Goal: Transaction & Acquisition: Purchase product/service

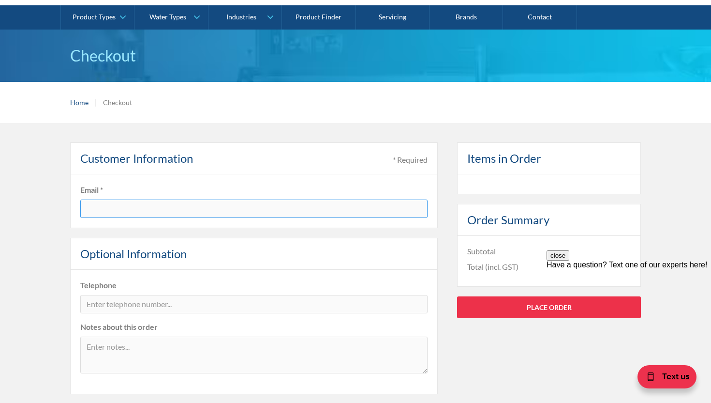
click at [214, 200] on input "text" at bounding box center [253, 208] width 347 height 18
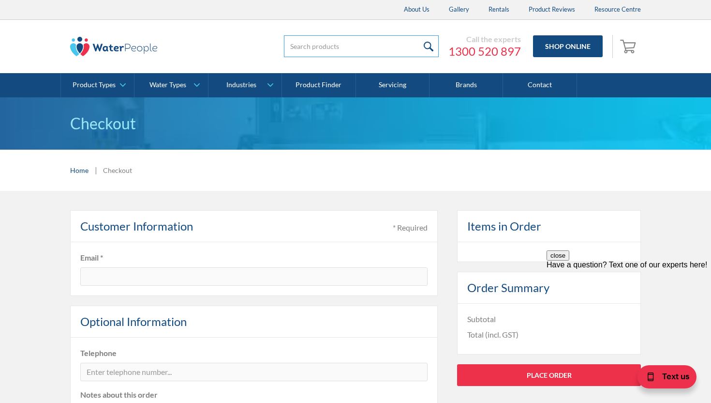
click at [371, 46] on input "search" at bounding box center [361, 46] width 155 height 22
paste input "Saipol 12 Zip Compatible Filter"
type input "Saipol 12 Zip Compatible Filter"
click at [418, 35] on input "submit" at bounding box center [428, 46] width 21 height 22
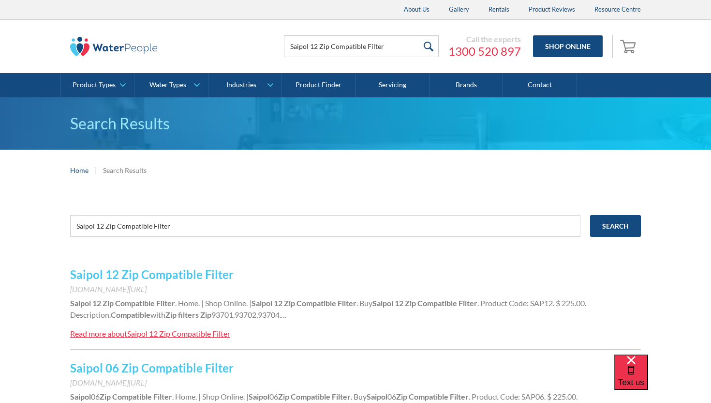
scroll to position [36, 0]
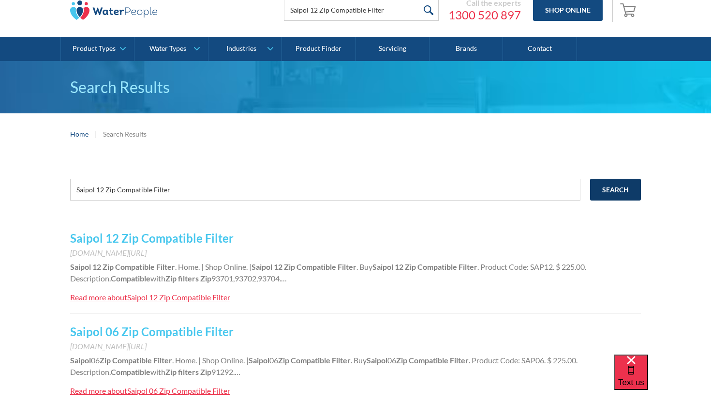
click at [607, 185] on input "Search" at bounding box center [615, 190] width 51 height 22
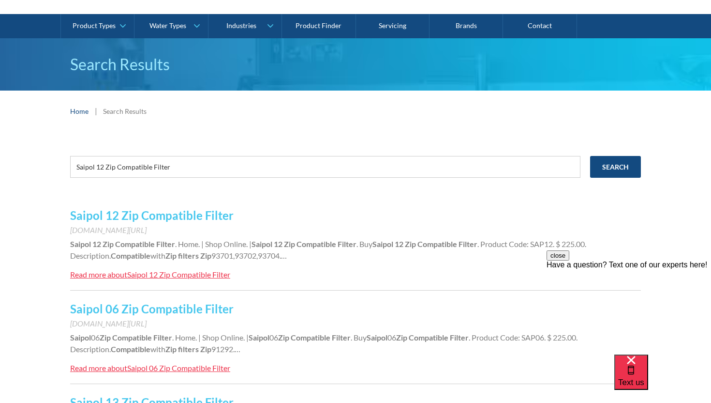
scroll to position [64, 0]
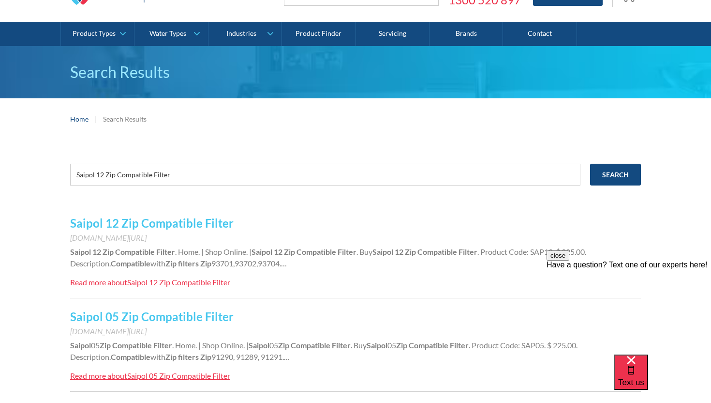
click at [160, 227] on link "Saipol 12 Zip Compatible Filter" at bounding box center [152, 223] width 164 height 14
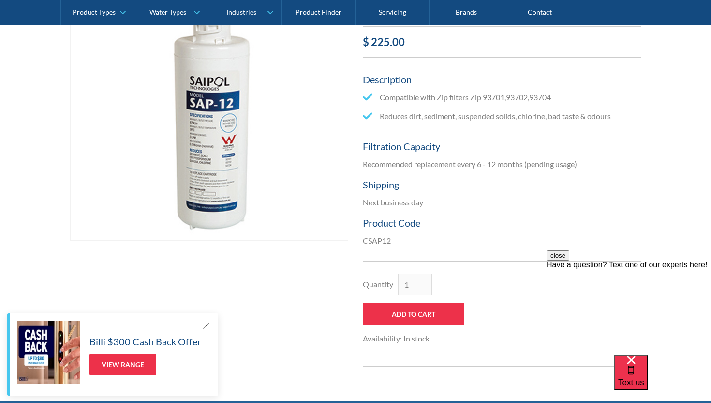
scroll to position [277, 0]
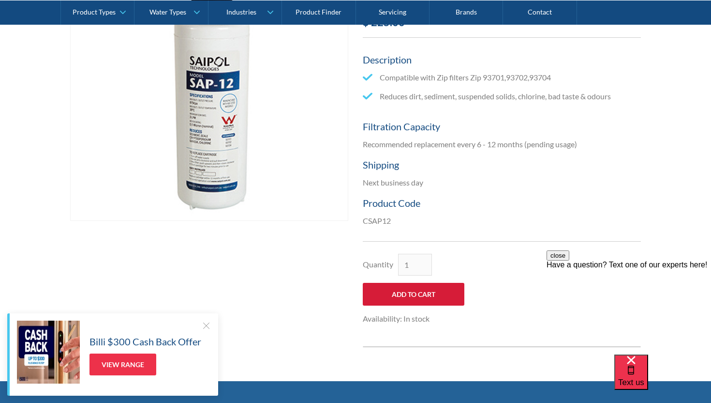
click at [407, 292] on input "Add to Cart" at bounding box center [414, 294] width 102 height 23
type input "Add to Cart"
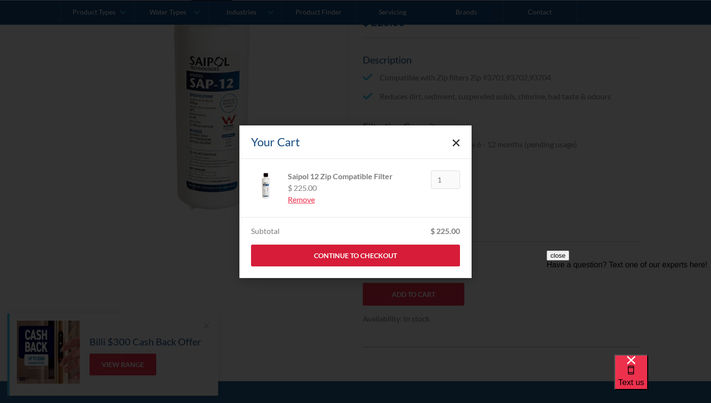
click at [341, 252] on link "Continue to Checkout" at bounding box center [355, 255] width 209 height 22
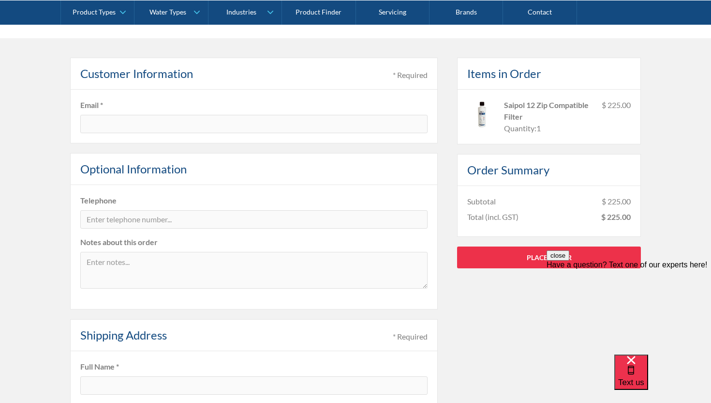
scroll to position [161, 0]
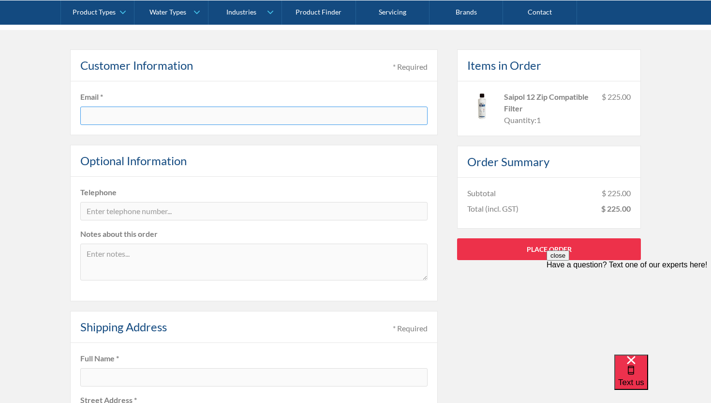
click at [229, 120] on input "text" at bounding box center [253, 115] width 347 height 18
type input "[EMAIL_ADDRESS][PERSON_NAME][DOMAIN_NAME]"
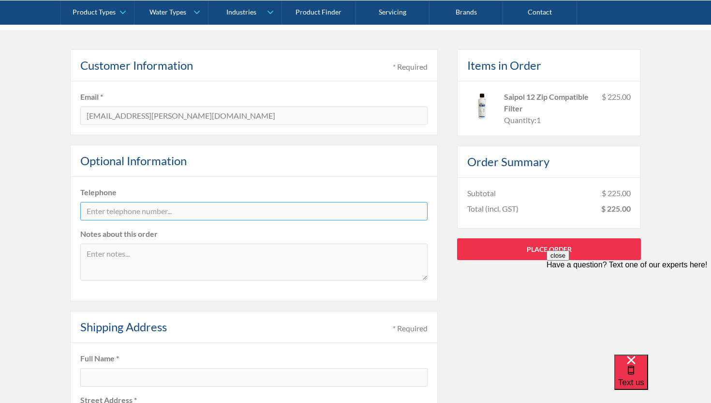
click at [143, 202] on input "tel" at bounding box center [253, 211] width 347 height 18
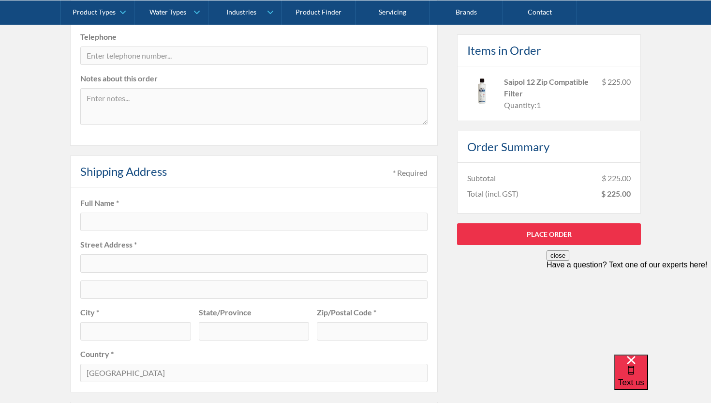
click at [119, 233] on fieldset "Full Name * Street Address * City * State/Province Zip/Postal Code * Country * …" at bounding box center [254, 289] width 368 height 205
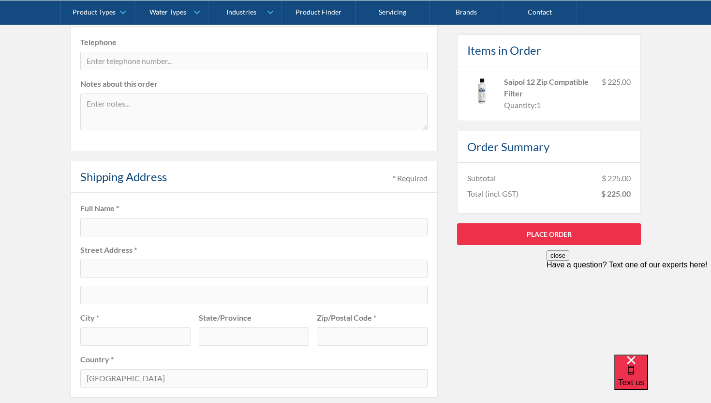
click at [118, 216] on fieldset "Full Name * Street Address * City * State/Province Zip/Postal Code * Country * …" at bounding box center [254, 295] width 368 height 205
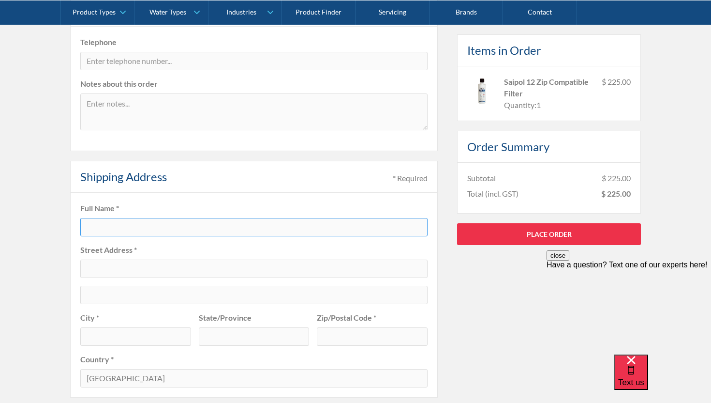
click at [116, 222] on input "text" at bounding box center [253, 227] width 347 height 18
type input "Bambi Shepherd"
type input "Unit 47 45 Riversdale Rd"
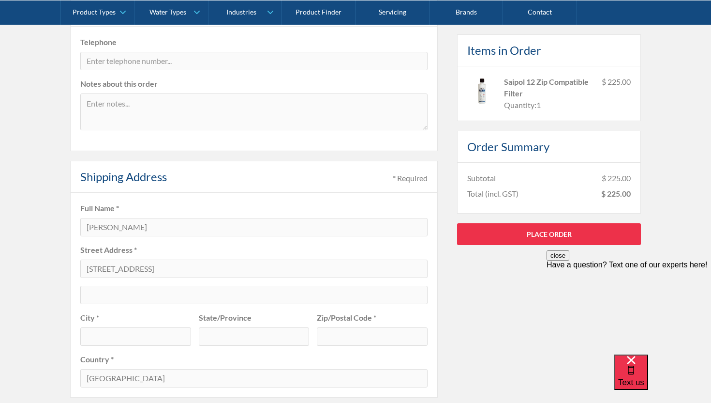
type input "HAWTHORN"
type input "VIC"
type input "3122"
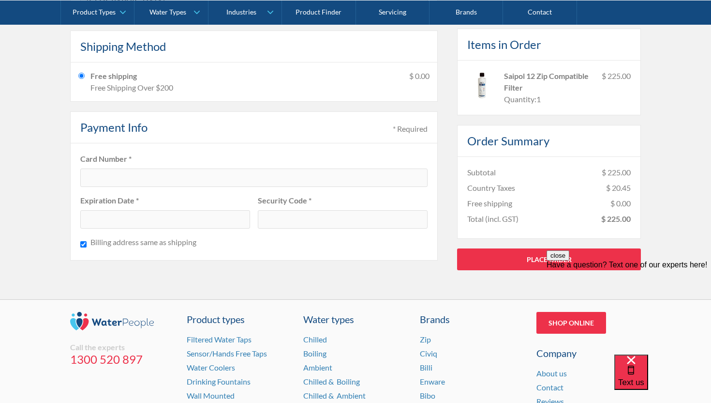
scroll to position [699, 0]
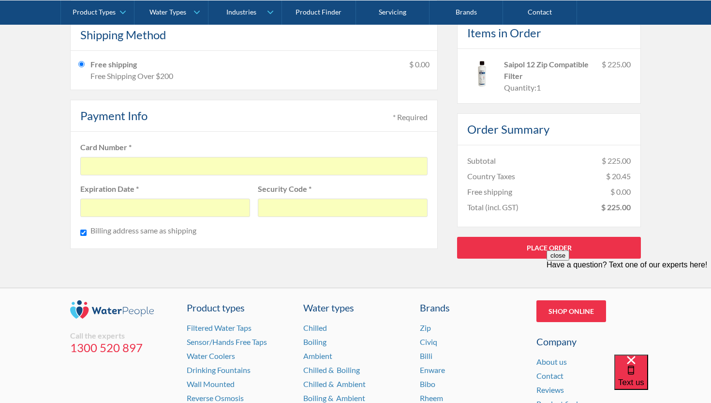
click at [290, 198] on div at bounding box center [343, 207] width 170 height 18
click at [170, 196] on div "Expiration Date *" at bounding box center [165, 204] width 178 height 42
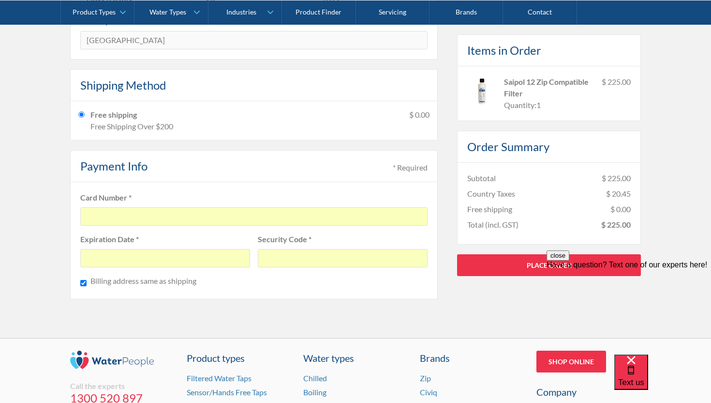
scroll to position [650, 0]
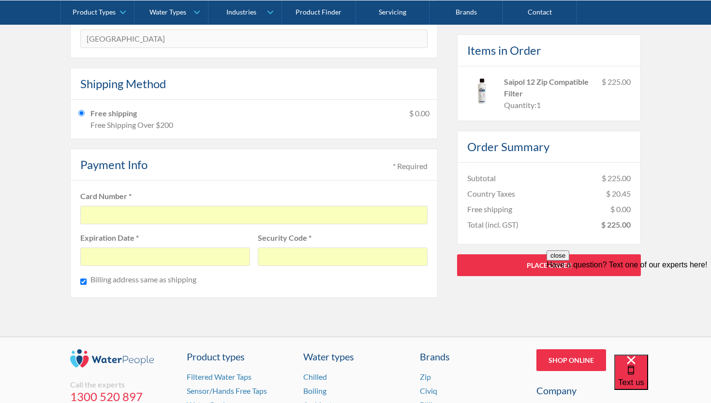
click at [188, 161] on div "Payment Info * Required" at bounding box center [254, 165] width 368 height 32
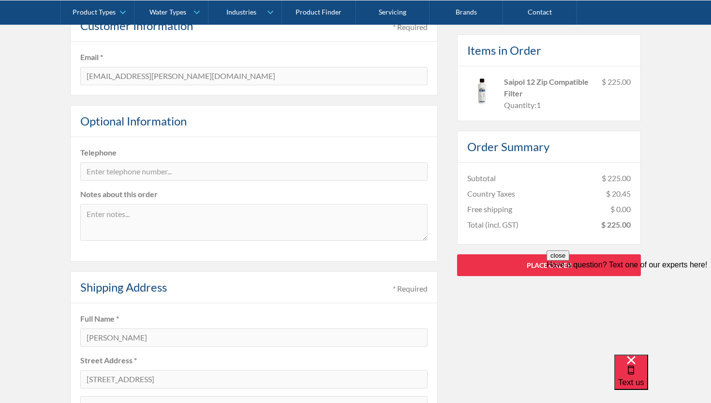
scroll to position [202, 0]
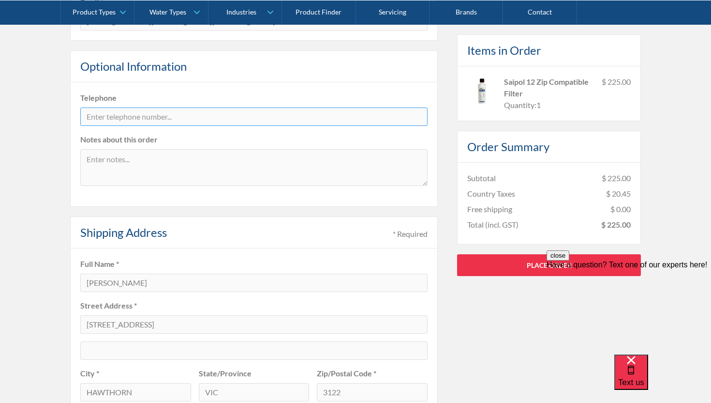
click at [196, 120] on input "tel" at bounding box center [253, 116] width 347 height 18
click at [206, 116] on input "0490338136" at bounding box center [253, 116] width 347 height 18
type input "0490338136"
click at [190, 106] on fieldset "Telephone 0490338136 Notes about this order" at bounding box center [254, 144] width 368 height 124
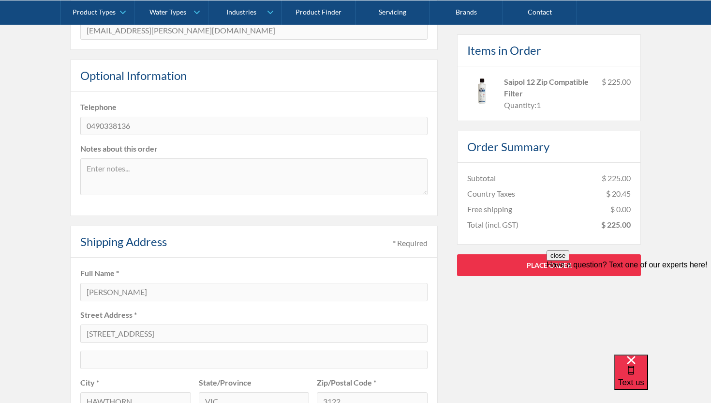
scroll to position [256, 0]
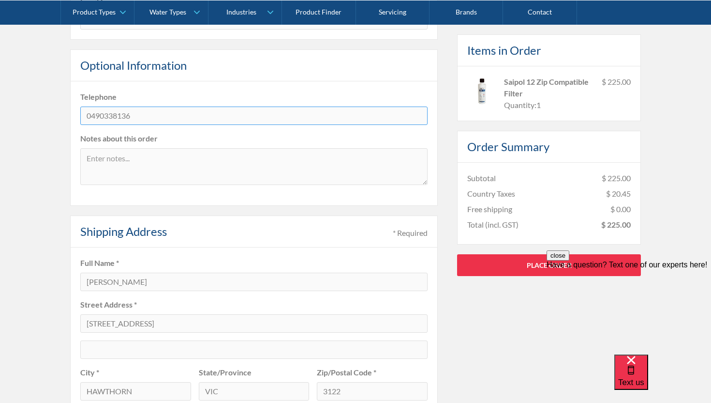
click at [161, 108] on input "0490338136" at bounding box center [253, 115] width 347 height 18
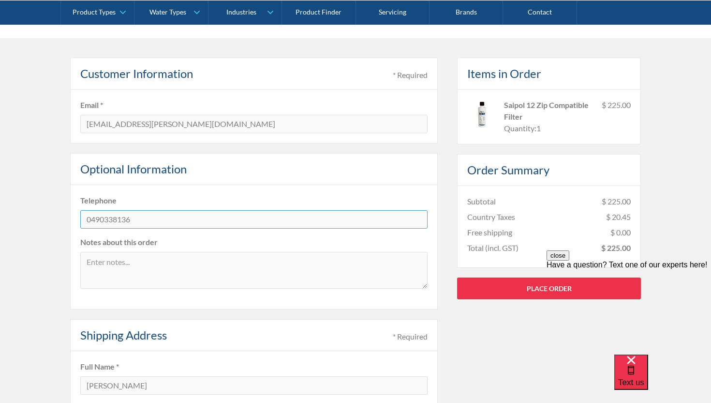
scroll to position [151, 0]
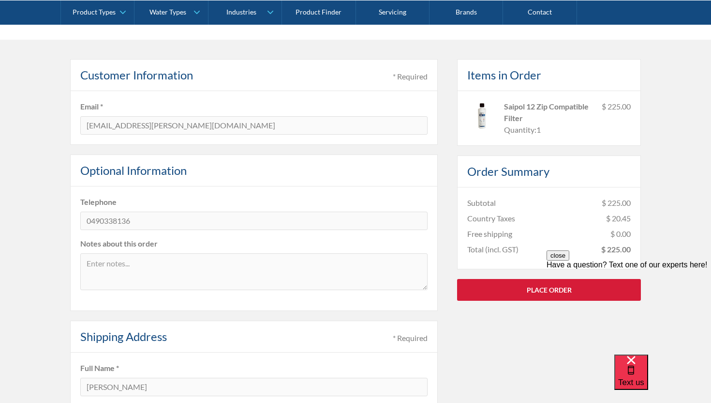
click at [482, 287] on link "Place Order" at bounding box center [549, 290] width 184 height 22
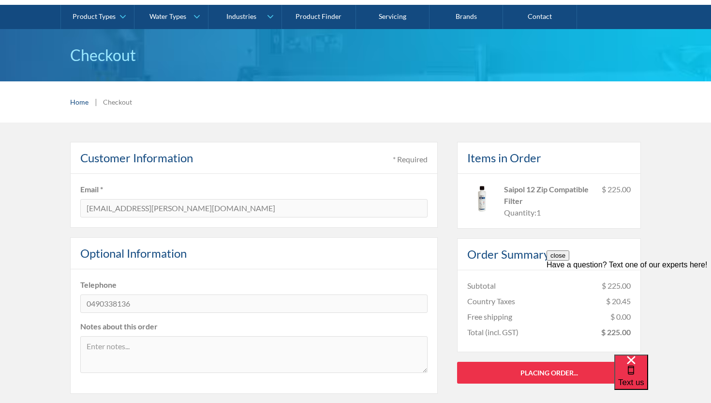
scroll to position [54, 0]
